Goal: Task Accomplishment & Management: Manage account settings

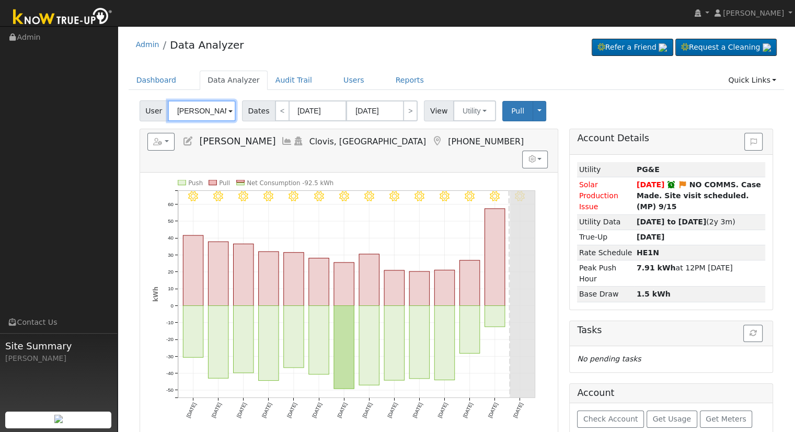
click at [180, 112] on input "[PERSON_NAME]" at bounding box center [202, 110] width 68 height 21
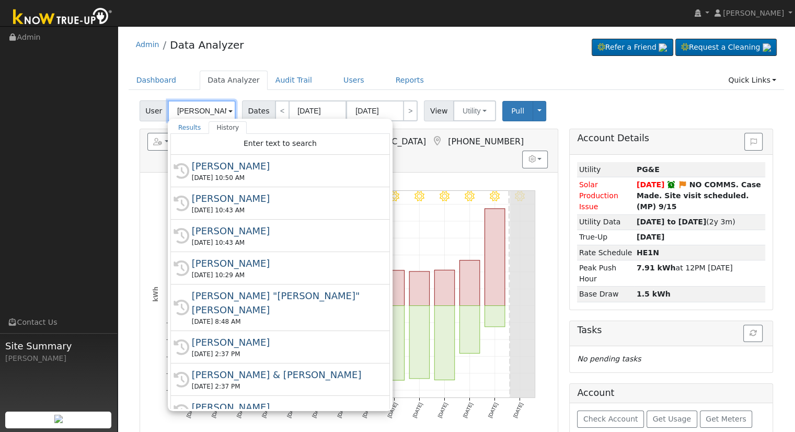
click at [180, 112] on input "[PERSON_NAME]" at bounding box center [202, 110] width 68 height 21
click at [340, 66] on div "Admin Data Analyzer Refer a Friend Request a Cleaning" at bounding box center [456, 295] width 667 height 529
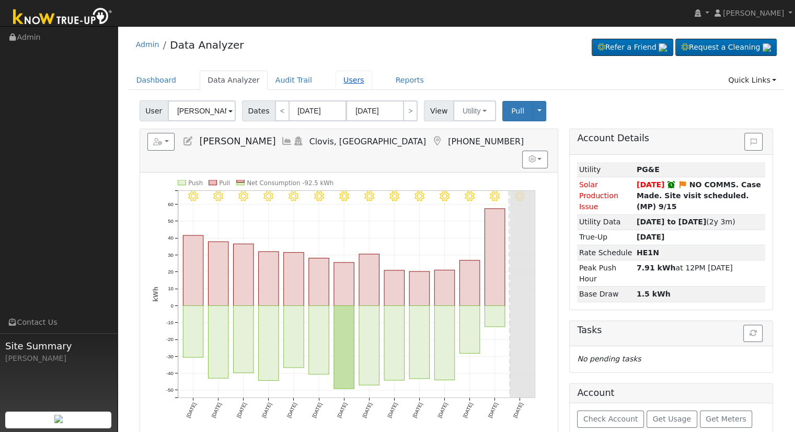
click at [335, 80] on link "Users" at bounding box center [353, 80] width 37 height 19
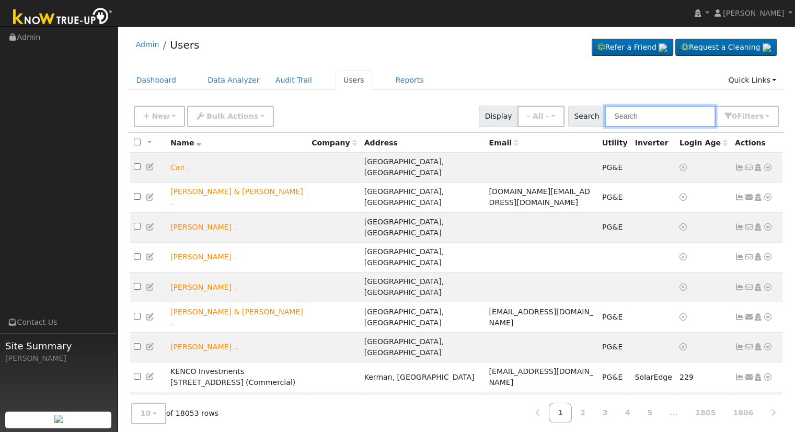
click at [659, 113] on input "text" at bounding box center [660, 116] width 111 height 21
paste input "pelayo.guti5@gmail.com"
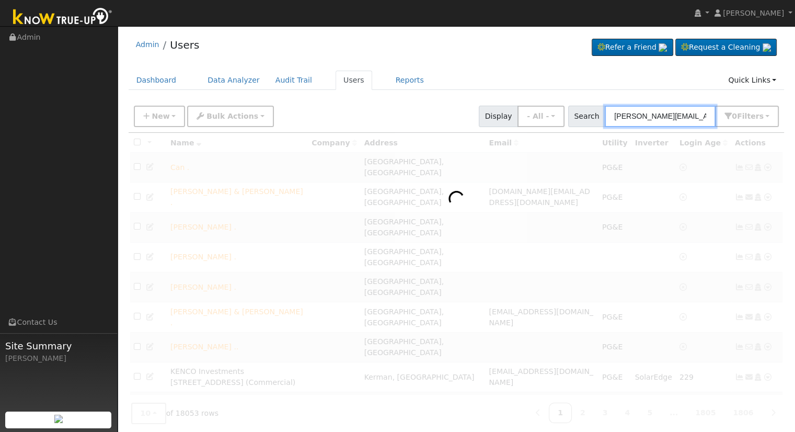
type input "pelayo.guti5@gmail.com"
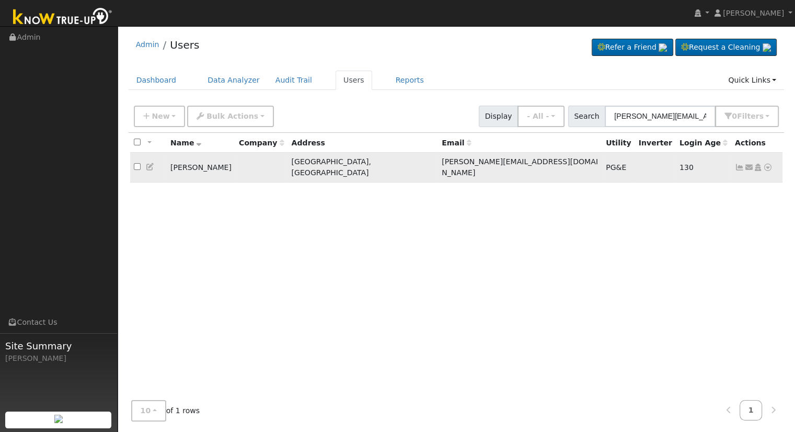
drag, startPoint x: 238, startPoint y: 165, endPoint x: 167, endPoint y: 168, distance: 71.1
click at [167, 168] on td "[PERSON_NAME]" at bounding box center [201, 168] width 68 height 30
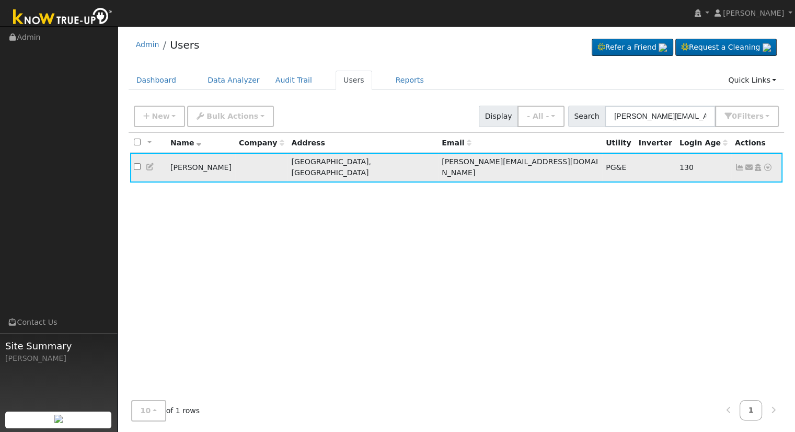
copy td "[PERSON_NAME]"
click at [222, 80] on link "Data Analyzer" at bounding box center [234, 80] width 68 height 19
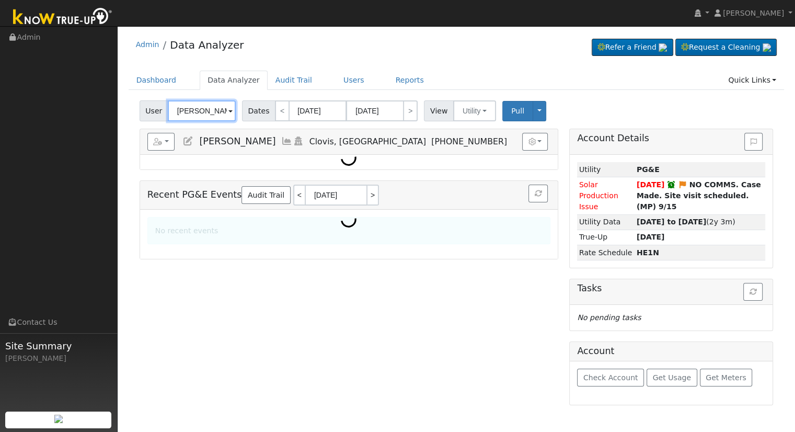
click at [205, 115] on input "[PERSON_NAME]" at bounding box center [202, 110] width 68 height 21
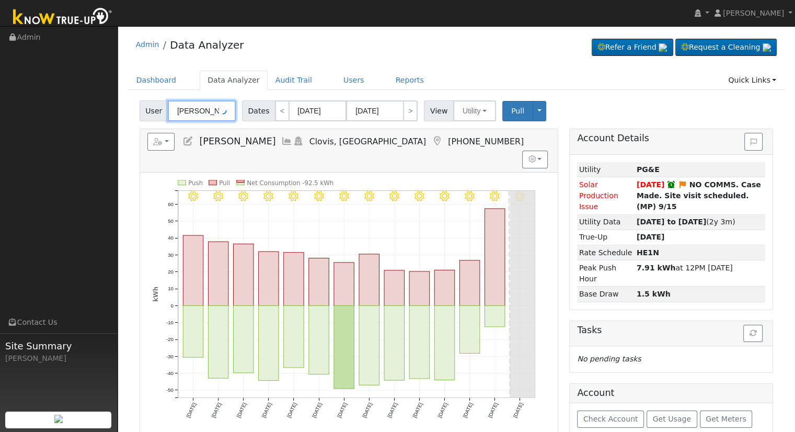
click at [205, 115] on input "[PERSON_NAME]" at bounding box center [202, 110] width 68 height 21
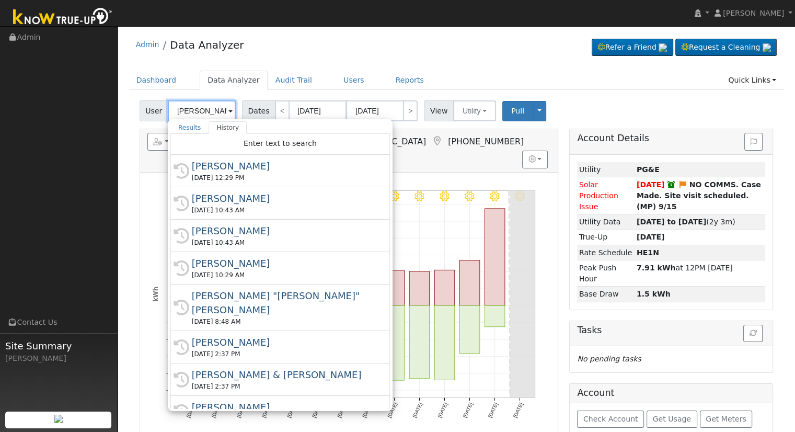
click at [205, 115] on input "[PERSON_NAME]" at bounding box center [202, 110] width 68 height 21
paste input "[PERSON_NAME]"
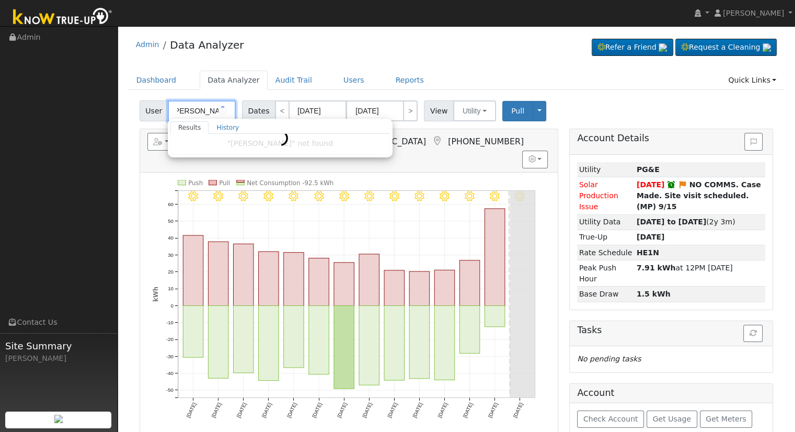
click at [212, 107] on input "[PERSON_NAME]" at bounding box center [202, 110] width 68 height 21
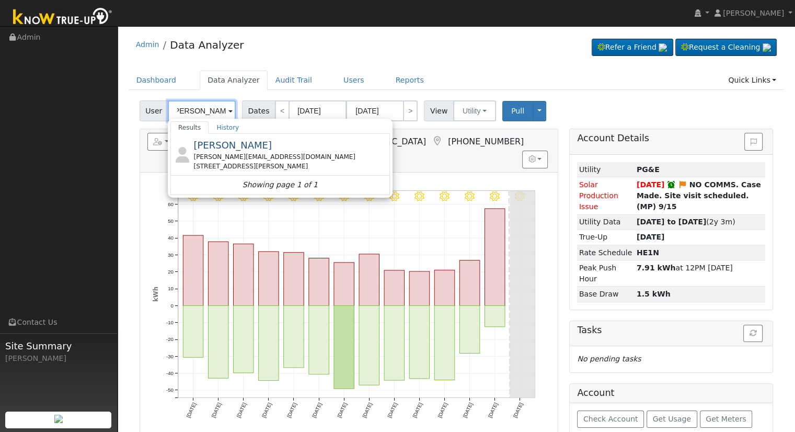
paste input "text"
type input "[PERSON_NAME]"
click at [214, 154] on div "pelayo.guti5@gmail.com" at bounding box center [290, 156] width 194 height 9
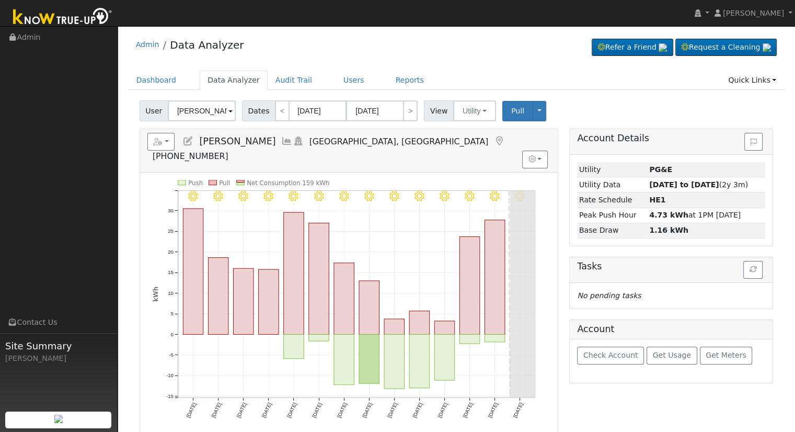
click at [182, 143] on icon at bounding box center [187, 140] width 11 height 9
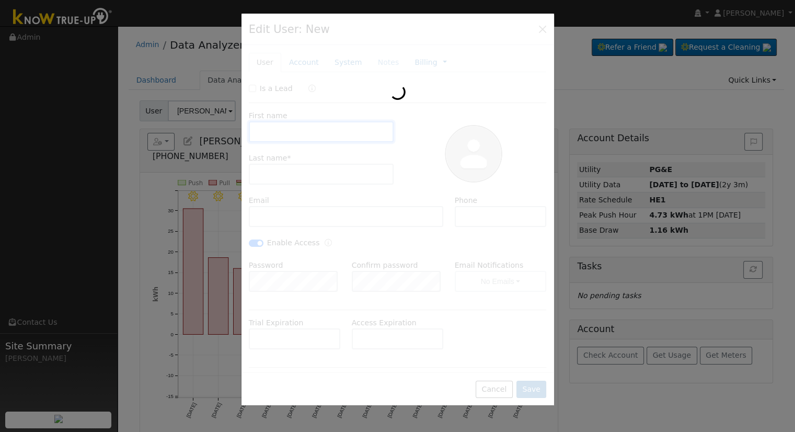
type input "Irmalinda"
type input "Pelayo"
type input "pelayo.guti5@gmail.com"
type input "5599175887"
checkbox input "true"
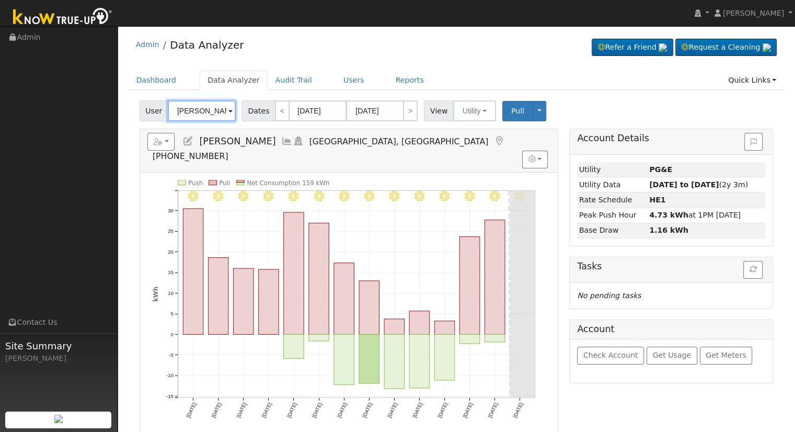
click at [196, 107] on input "[PERSON_NAME]" at bounding box center [202, 110] width 68 height 21
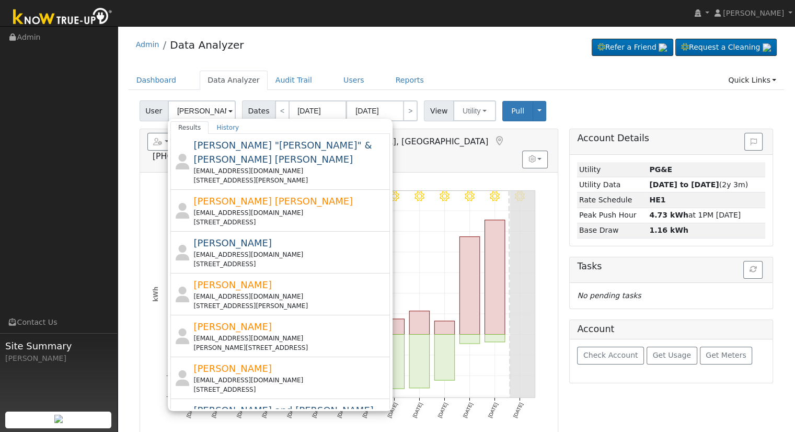
click at [241, 404] on span "[PERSON_NAME] and [PERSON_NAME]" at bounding box center [283, 409] width 180 height 11
type input "[PERSON_NAME] and [PERSON_NAME]"
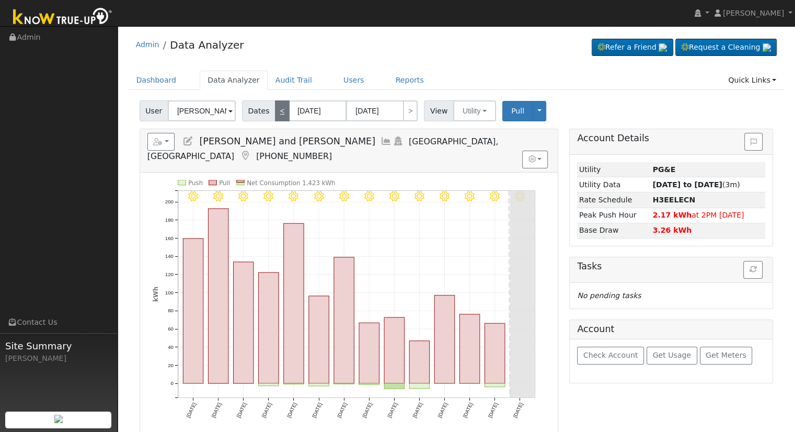
click at [278, 109] on link "<" at bounding box center [282, 110] width 15 height 21
type input "[DATE]"
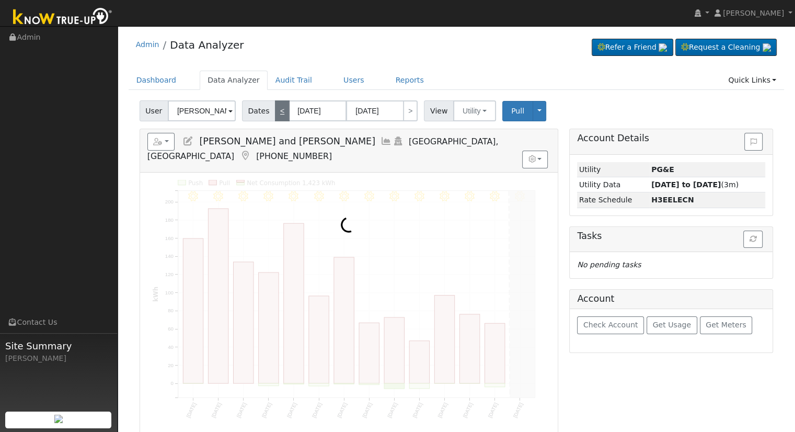
click at [278, 109] on link "<" at bounding box center [282, 110] width 15 height 21
type input "[DATE]"
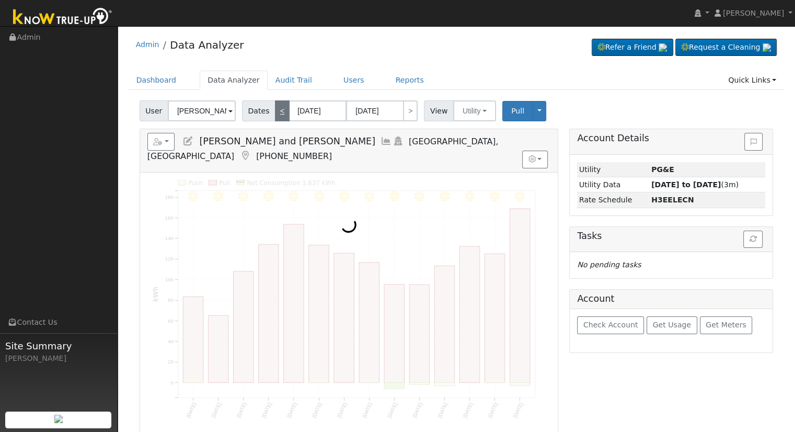
click at [278, 109] on link "<" at bounding box center [282, 110] width 15 height 21
type input "[DATE]"
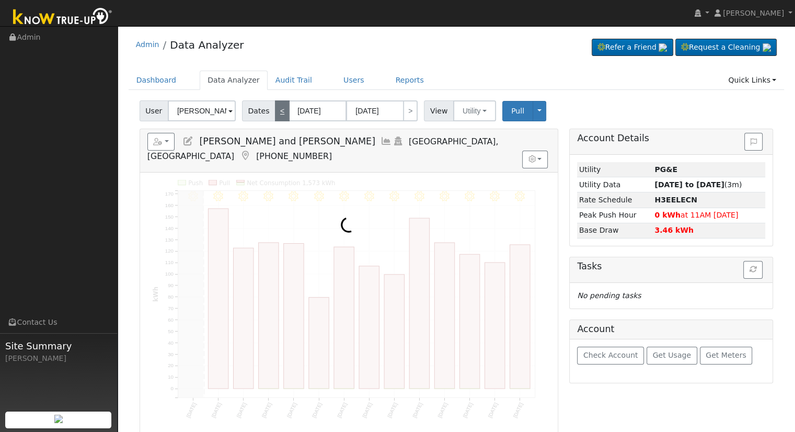
click at [278, 109] on link "<" at bounding box center [282, 110] width 15 height 21
type input "[DATE]"
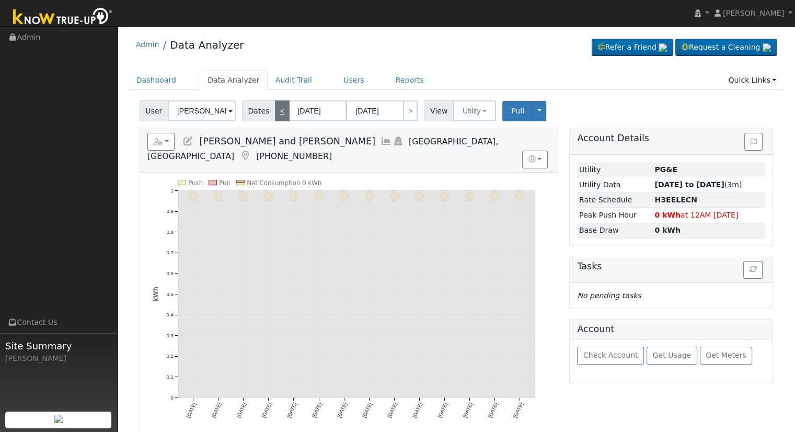
click at [278, 109] on link "<" at bounding box center [282, 110] width 15 height 21
type input "[DATE]"
click at [278, 109] on link "<" at bounding box center [282, 110] width 15 height 21
type input "[DATE]"
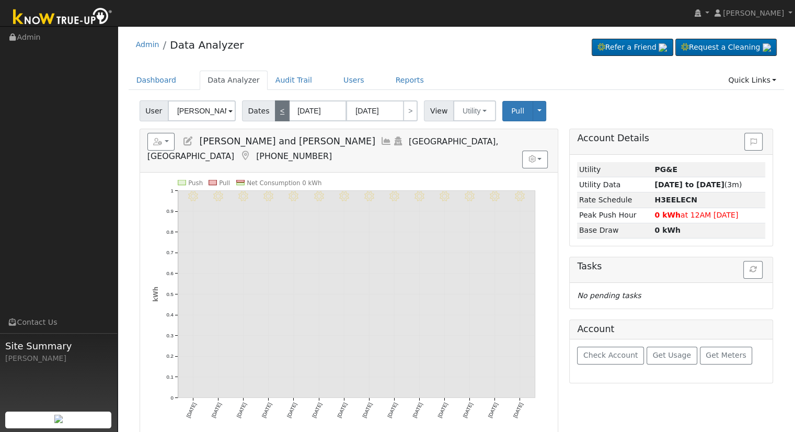
type input "[DATE]"
click at [278, 109] on link "<" at bounding box center [282, 110] width 15 height 21
type input "[DATE]"
click at [186, 139] on icon at bounding box center [187, 140] width 11 height 9
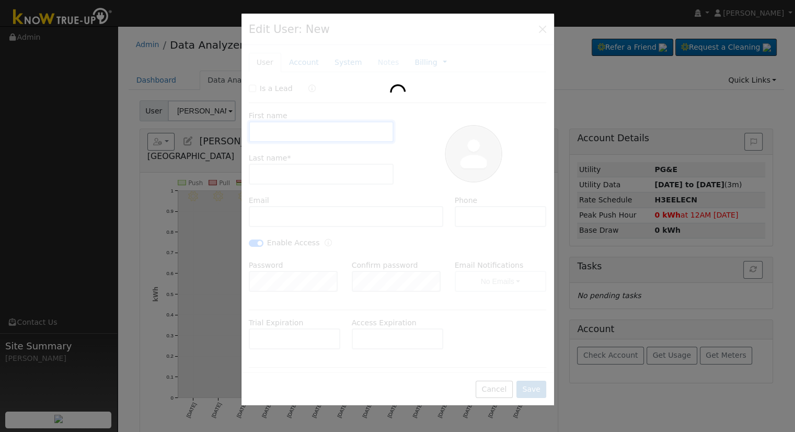
type input "[PERSON_NAME] and Yongzhao"
type input "[PERSON_NAME]"
type input "[EMAIL_ADDRESS][DOMAIN_NAME]"
type input "[PHONE_NUMBER]"
checkbox input "true"
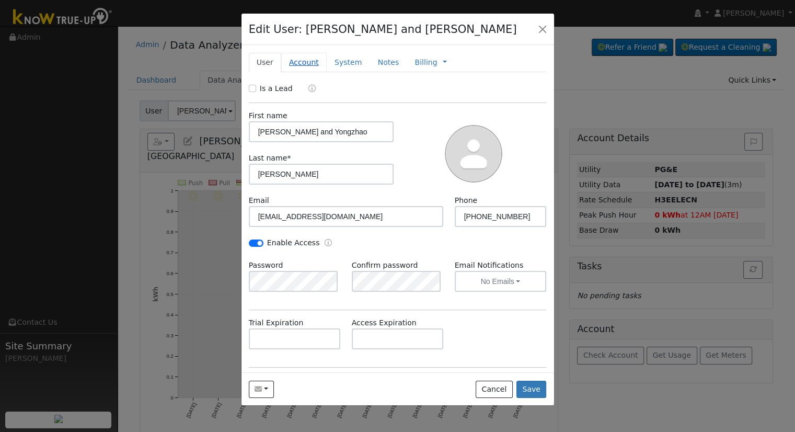
click at [300, 67] on link "Account" at bounding box center [303, 62] width 45 height 19
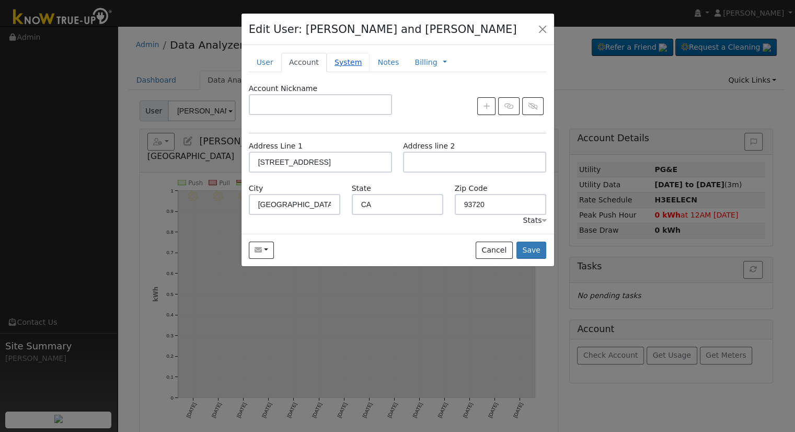
click at [344, 68] on link "System" at bounding box center [348, 62] width 43 height 19
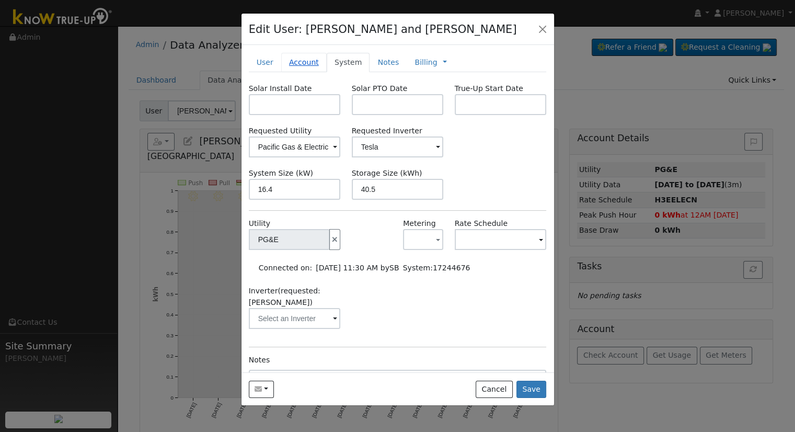
click at [288, 69] on link "Account" at bounding box center [303, 62] width 45 height 19
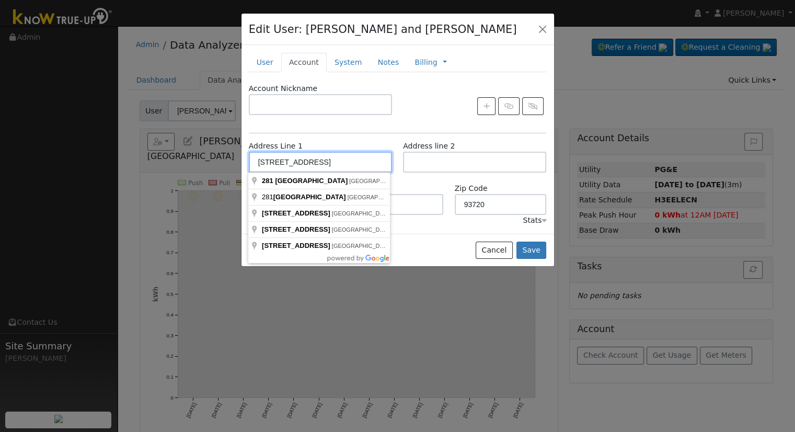
drag, startPoint x: 255, startPoint y: 164, endPoint x: 269, endPoint y: 164, distance: 14.1
click at [269, 164] on input "[STREET_ADDRESS]" at bounding box center [320, 162] width 143 height 21
click at [542, 32] on button "button" at bounding box center [542, 28] width 15 height 15
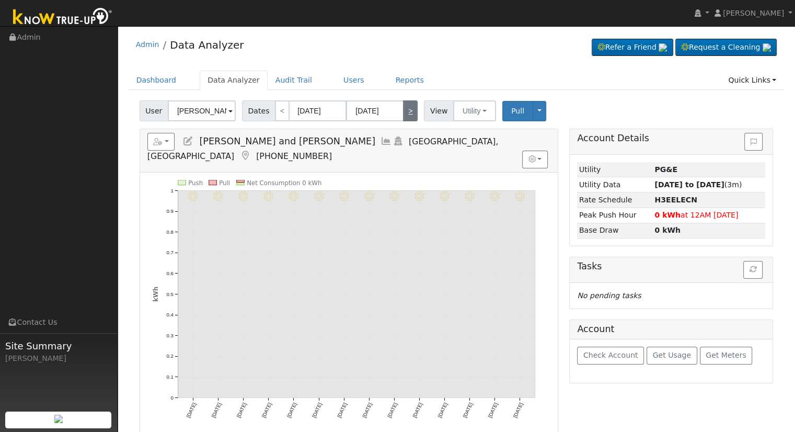
click at [405, 111] on link ">" at bounding box center [410, 110] width 15 height 21
type input "[DATE]"
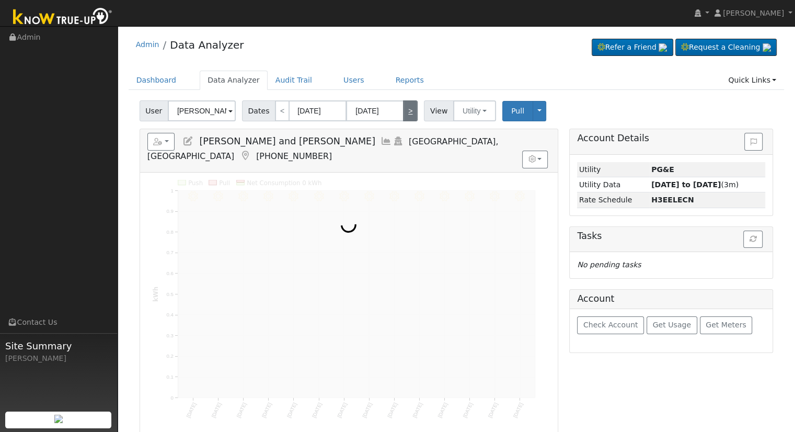
click at [405, 111] on link ">" at bounding box center [410, 110] width 15 height 21
type input "[DATE]"
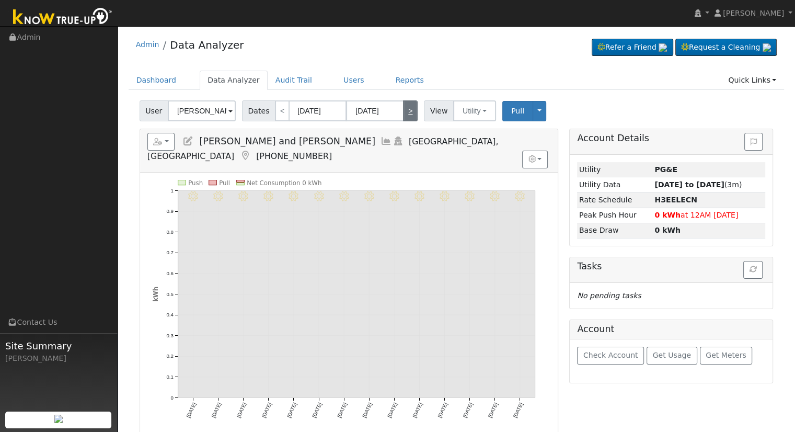
click at [405, 111] on link ">" at bounding box center [410, 110] width 15 height 21
type input "[DATE]"
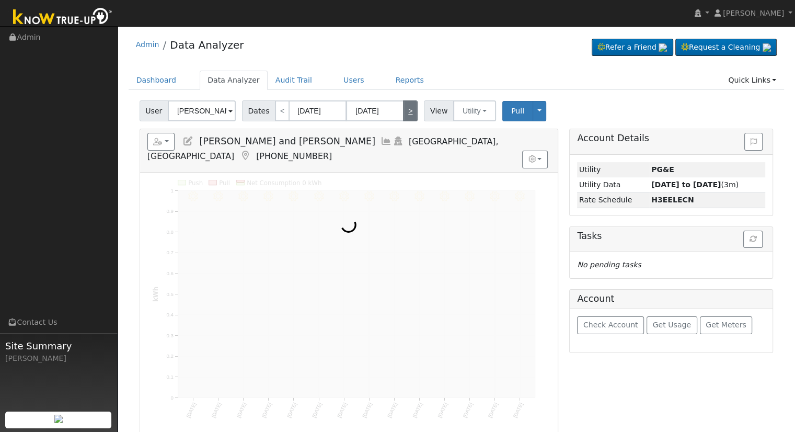
click at [405, 111] on link ">" at bounding box center [410, 110] width 15 height 21
type input "[DATE]"
click at [405, 111] on link ">" at bounding box center [410, 110] width 15 height 21
type input "[DATE]"
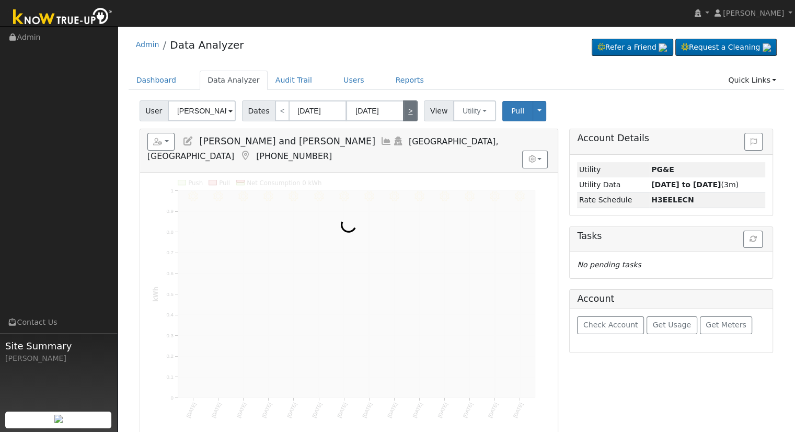
type input "[DATE]"
click at [405, 111] on link ">" at bounding box center [410, 110] width 15 height 21
type input "[DATE]"
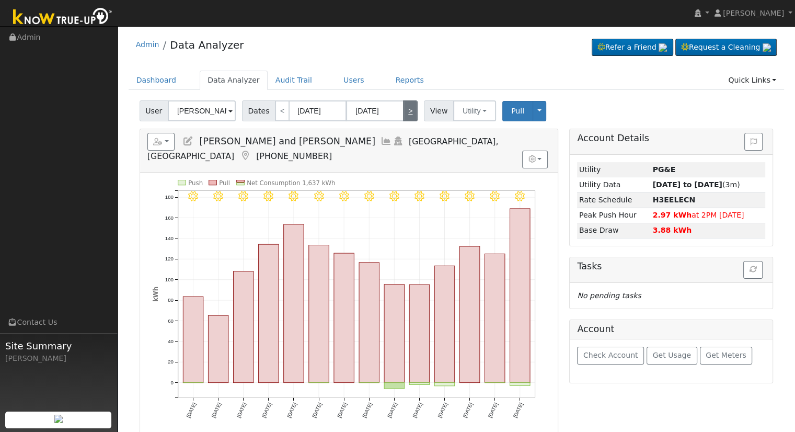
click at [405, 111] on link ">" at bounding box center [410, 110] width 15 height 21
type input "[DATE]"
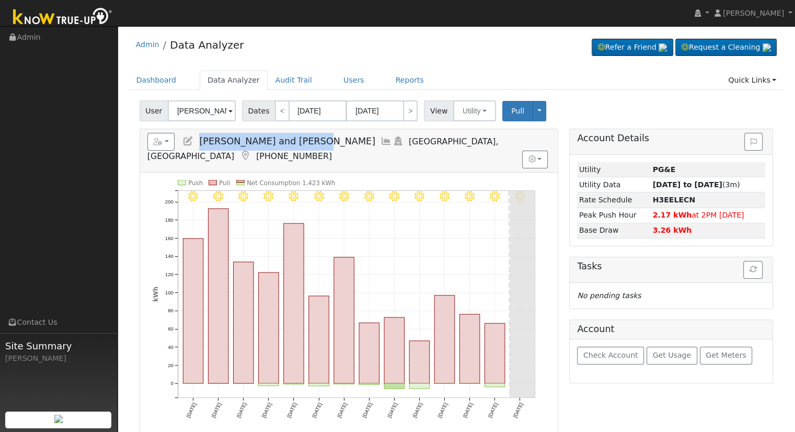
drag, startPoint x: 308, startPoint y: 142, endPoint x: 197, endPoint y: 136, distance: 111.4
click at [197, 136] on h5 "Reports Scenario Health Check Energy Audit Account Timeline User Audit Trail In…" at bounding box center [348, 147] width 403 height 29
copy span "[PERSON_NAME] and [PERSON_NAME]"
